Goal: Check status: Check status

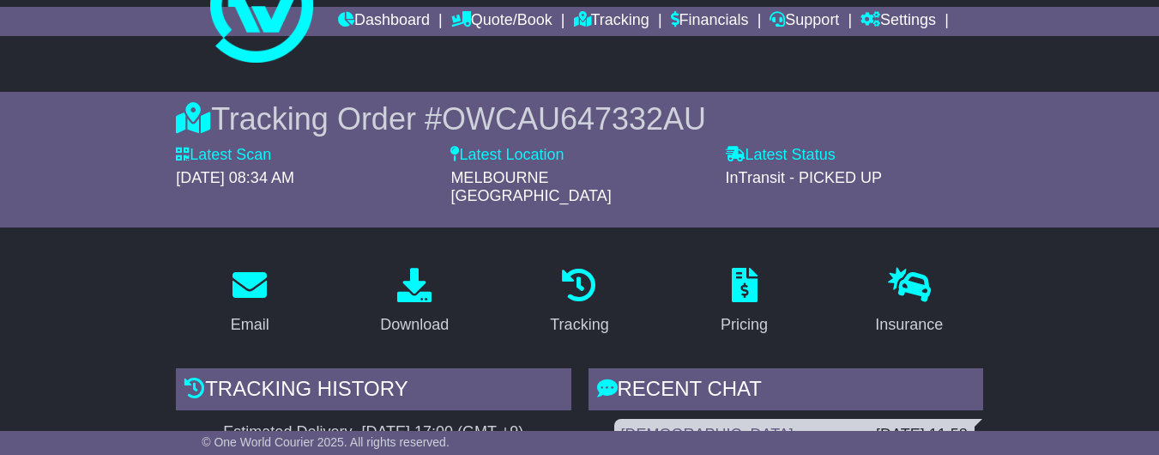
scroll to position [54, 0]
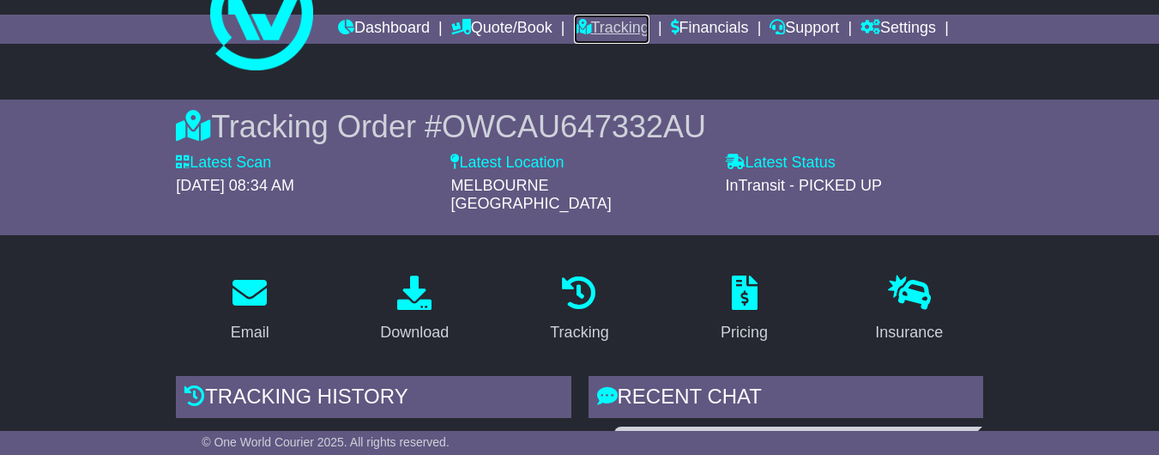
click at [649, 32] on link "Tracking" at bounding box center [611, 29] width 75 height 29
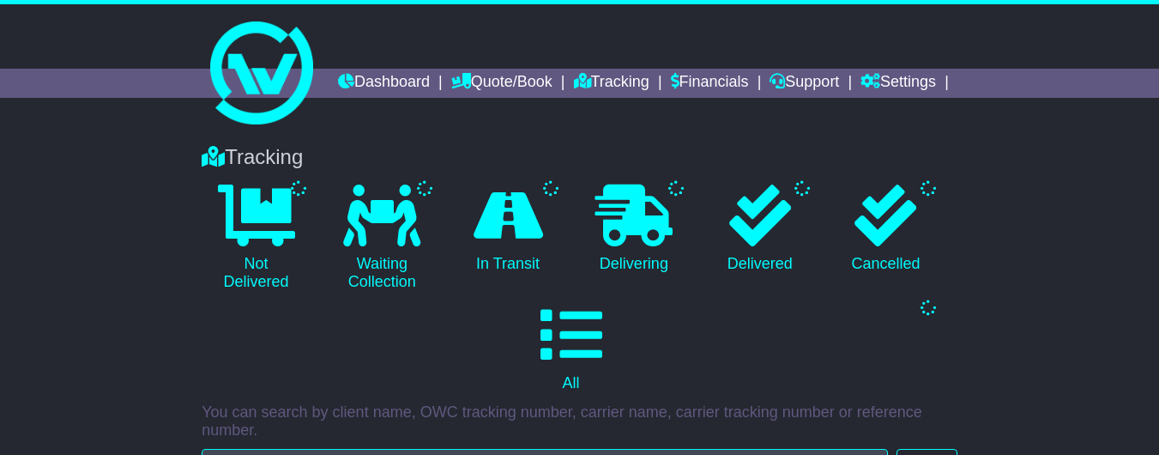
type input "**********"
select select "*"
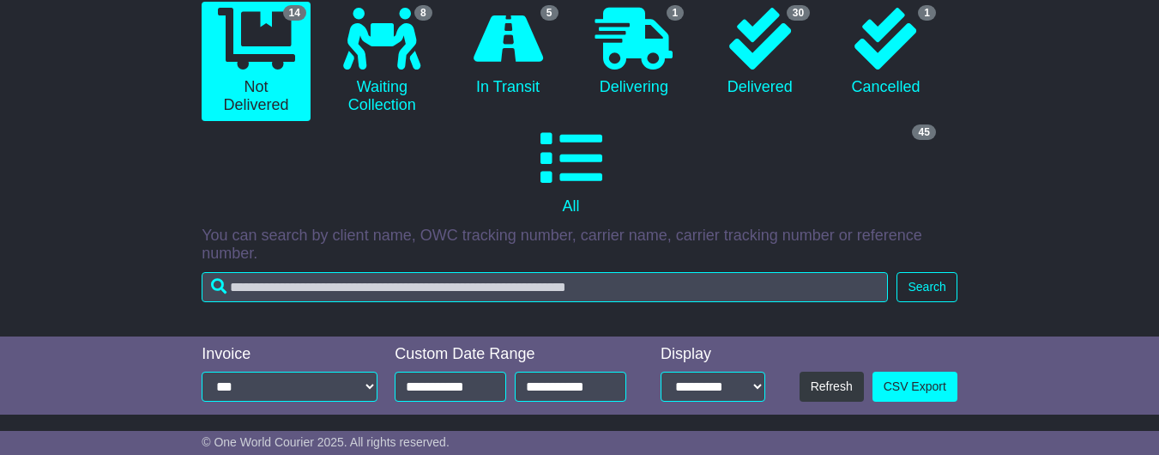
scroll to position [190, 0]
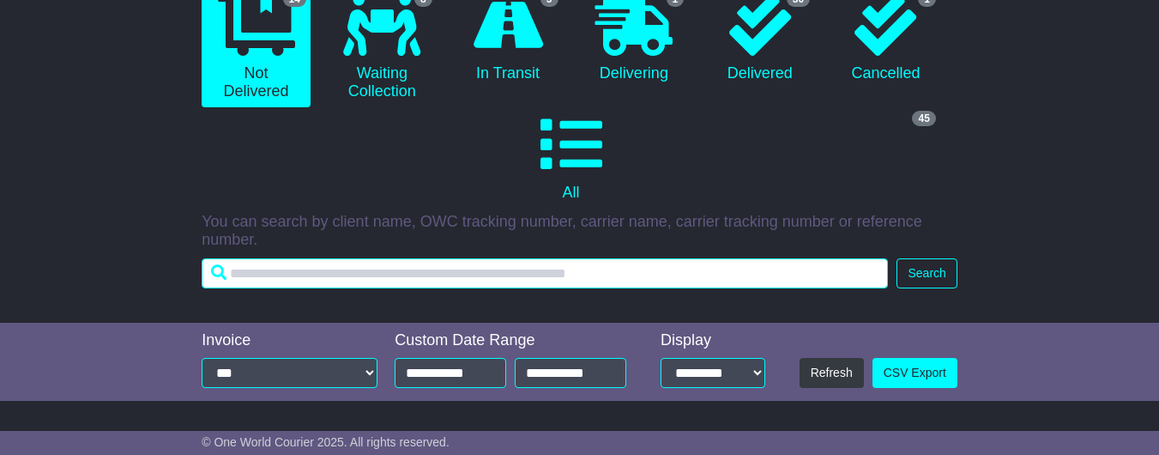
click at [396, 285] on input "text" at bounding box center [545, 273] width 686 height 30
paste input "**********"
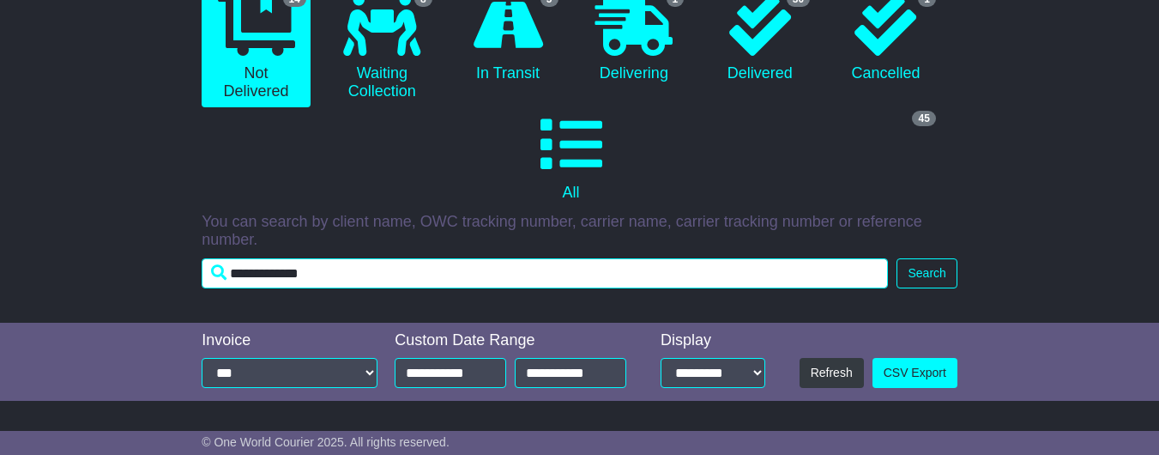
scroll to position [191, 0]
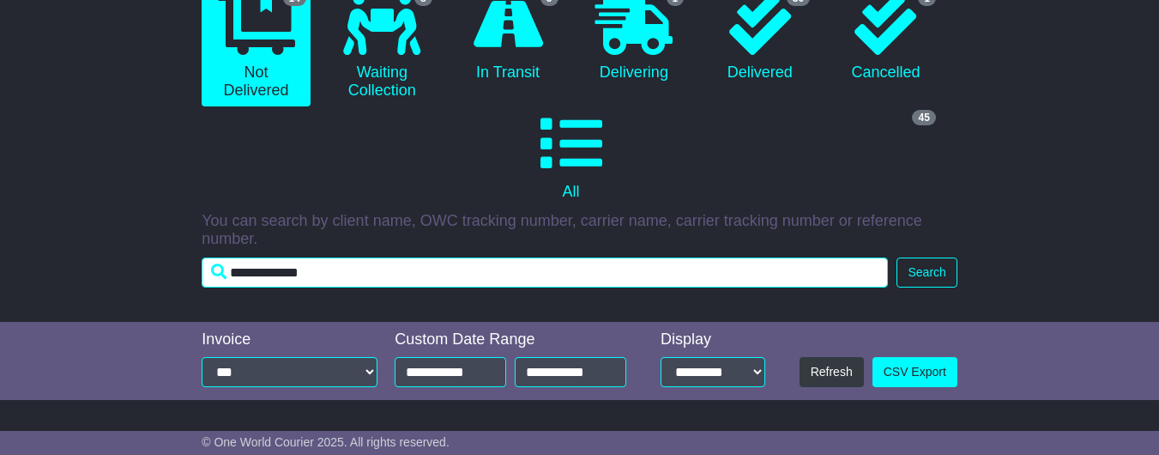
type input "**********"
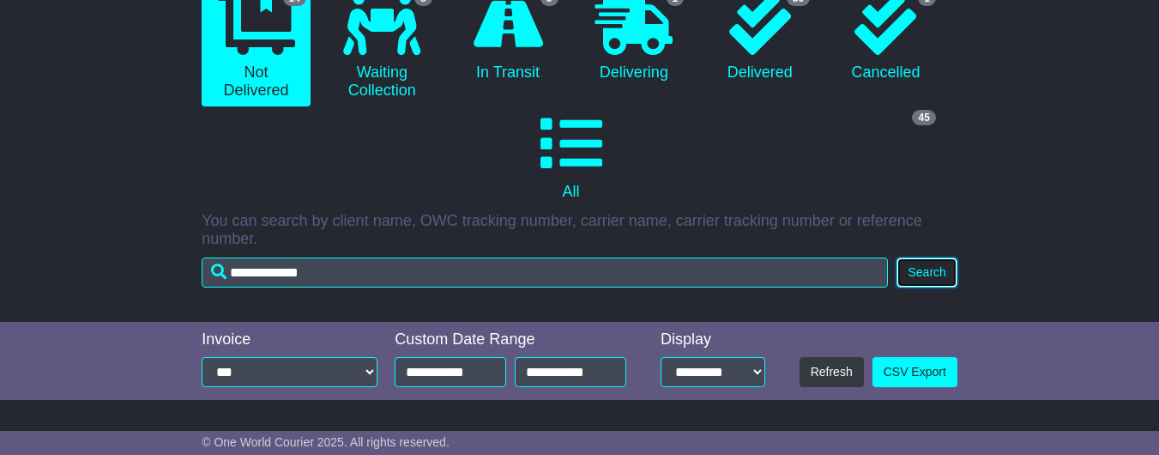
click at [938, 284] on button "Search" at bounding box center [926, 272] width 60 height 30
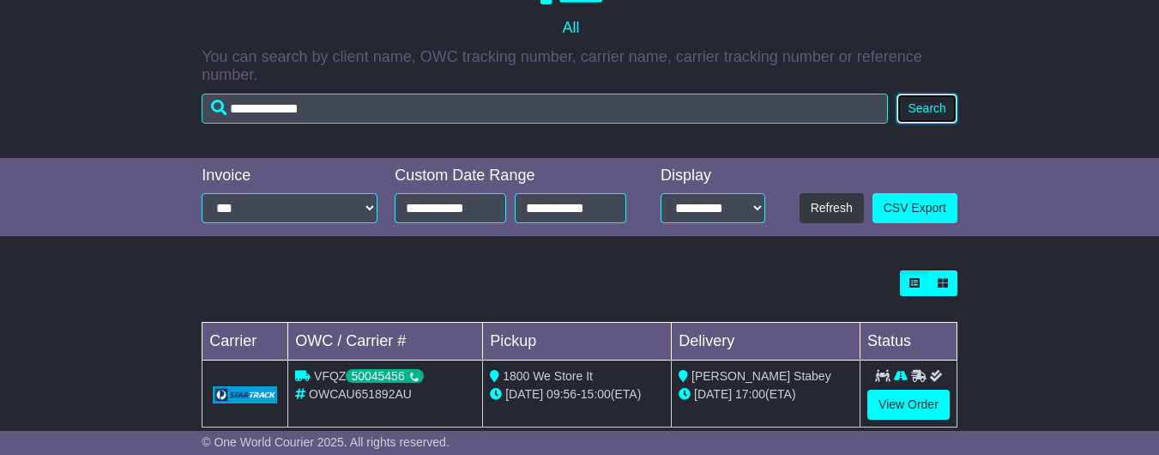
scroll to position [400, 0]
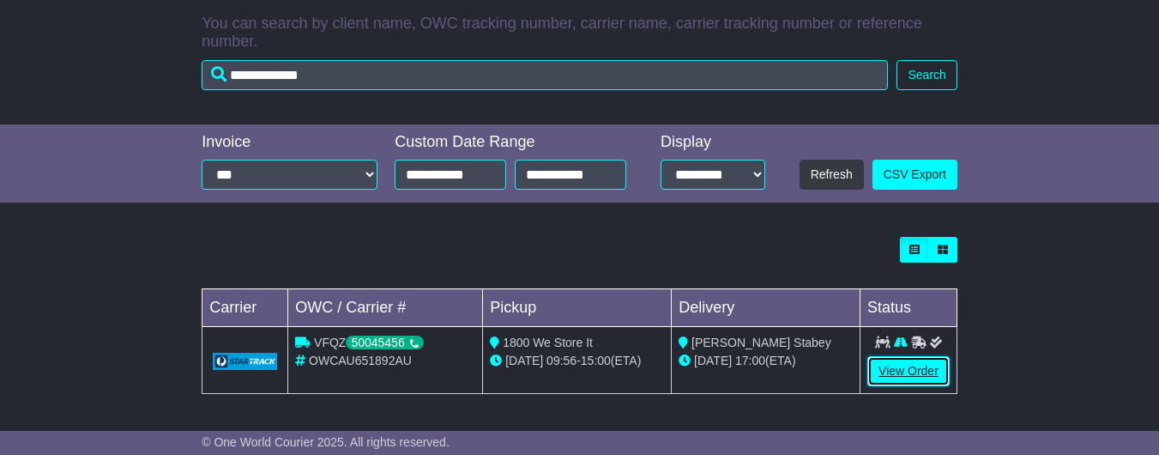
click at [905, 371] on link "View Order" at bounding box center [908, 371] width 82 height 30
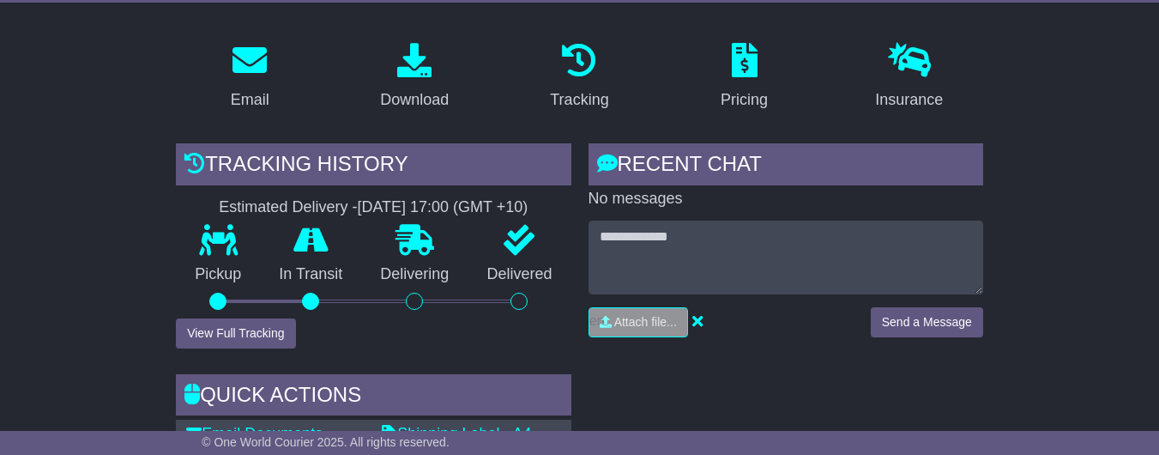
scroll to position [275, 0]
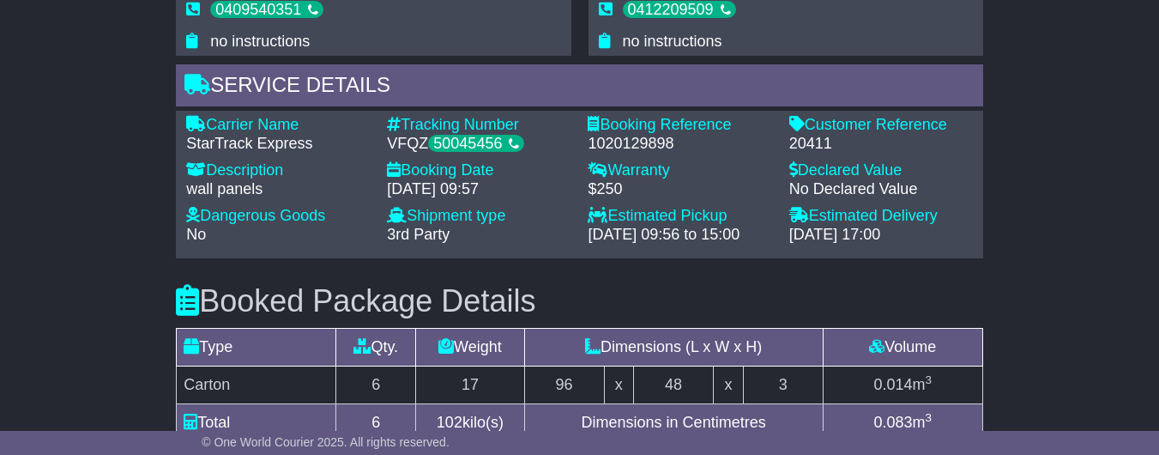
scroll to position [1166, 0]
click at [1051, 295] on div "Email Download Tracking Pricing Insurance" at bounding box center [579, 23] width 1159 height 1774
click at [1101, 242] on div "Email Download Tracking Pricing Insurance" at bounding box center [579, 23] width 1159 height 1774
